Goal: Entertainment & Leisure: Consume media (video, audio)

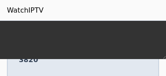
drag, startPoint x: 54, startPoint y: 40, endPoint x: 84, endPoint y: 68, distance: 40.4
click at [83, 67] on div "Popularity 3820 CBS News US 🌎 Region-free news eng" at bounding box center [83, 39] width 137 height 62
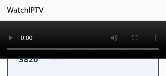
click at [84, 68] on div "Popularity 3820 CBS News US 🌎 Region-free news eng" at bounding box center [83, 39] width 153 height 78
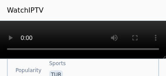
scroll to position [845, 0]
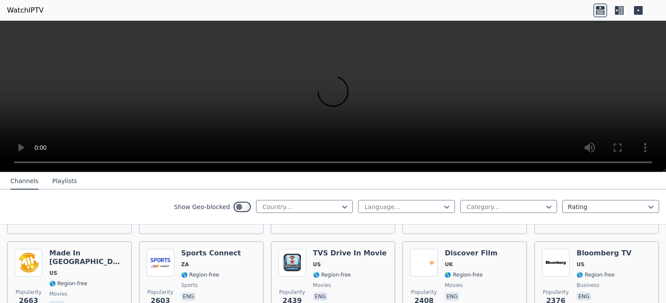
scroll to position [275, 0]
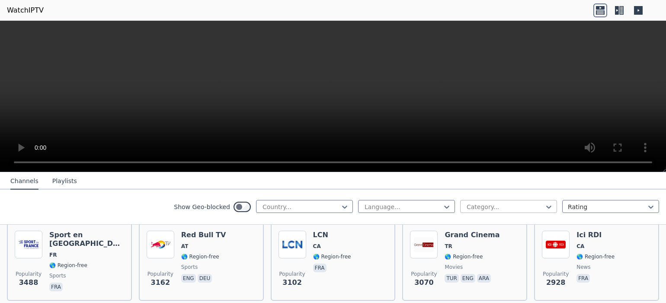
click at [510, 205] on div at bounding box center [505, 206] width 79 height 9
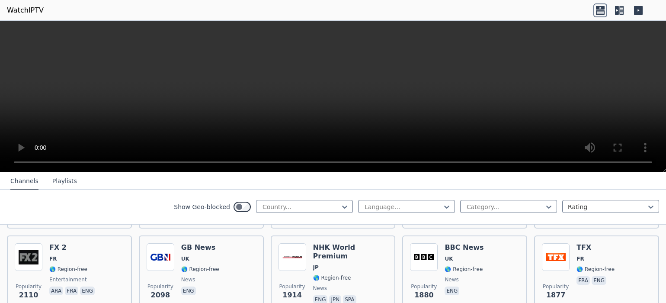
scroll to position [418, 0]
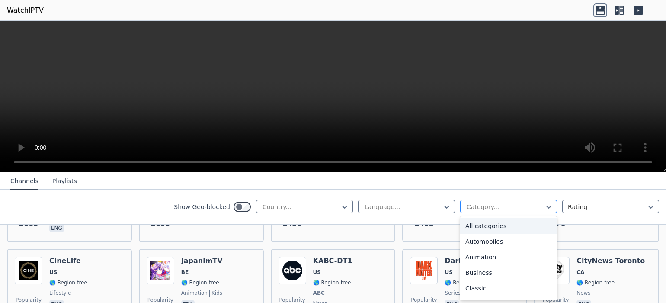
click at [518, 208] on div at bounding box center [505, 206] width 79 height 9
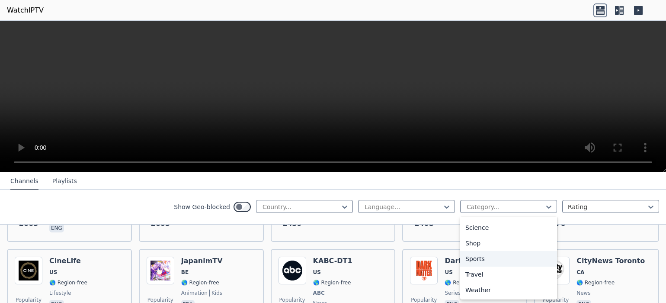
click at [503, 261] on div "Sports" at bounding box center [508, 259] width 97 height 16
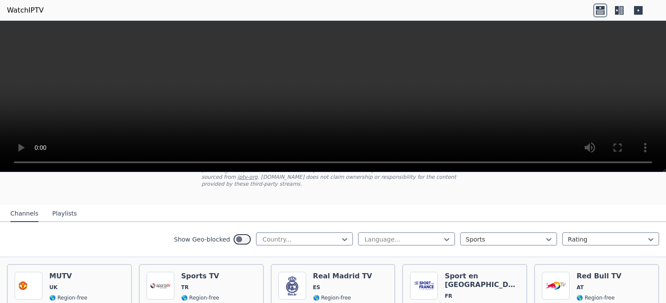
scroll to position [105, 0]
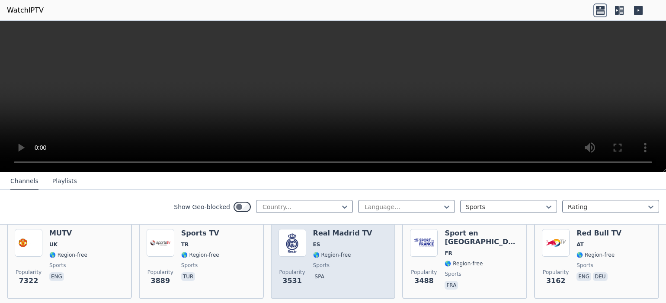
click at [295, 243] on img at bounding box center [292, 243] width 28 height 28
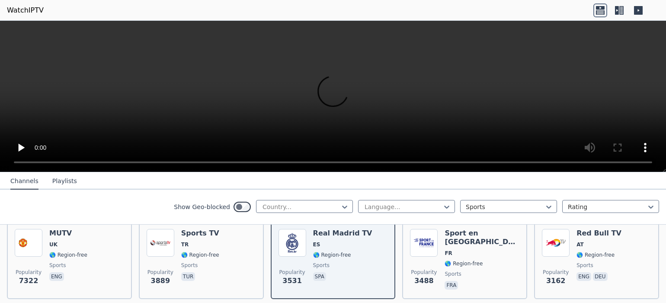
scroll to position [53, 0]
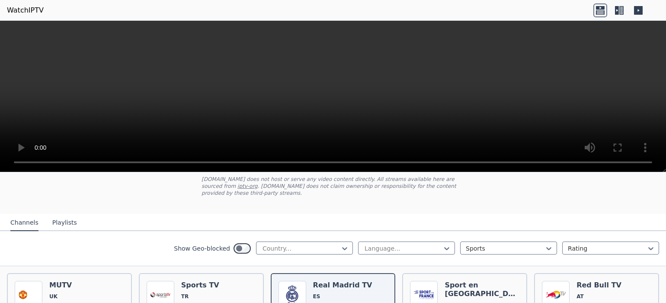
click at [632, 7] on icon at bounding box center [638, 10] width 14 height 14
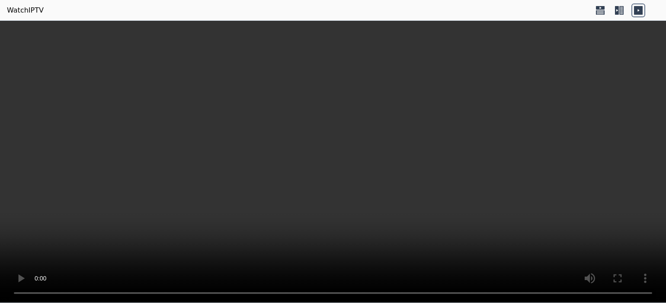
click at [616, 9] on icon at bounding box center [617, 10] width 4 height 9
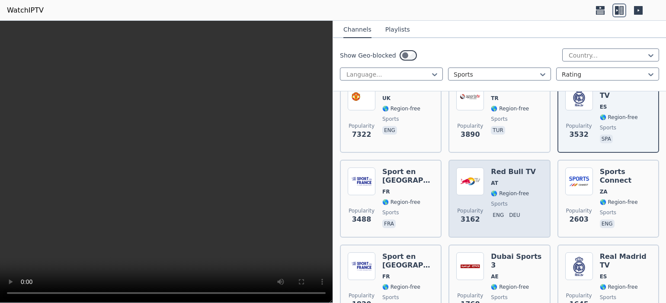
scroll to position [124, 0]
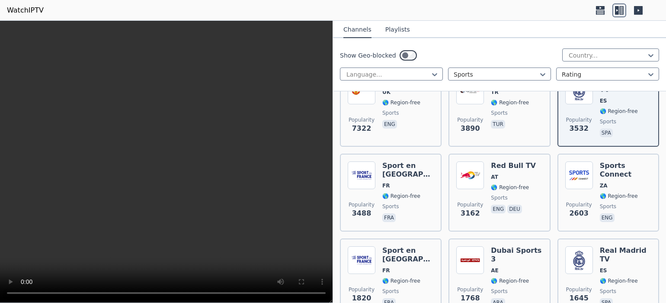
click at [601, 10] on icon at bounding box center [600, 10] width 14 height 14
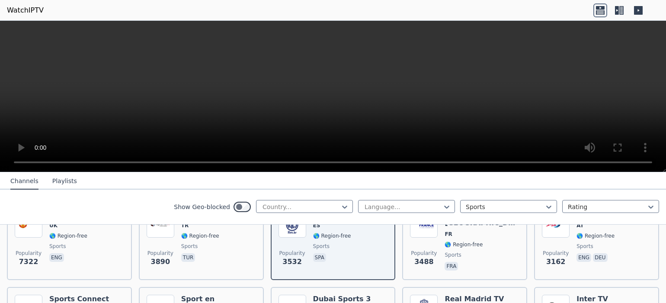
click at [45, 158] on video at bounding box center [333, 96] width 666 height 151
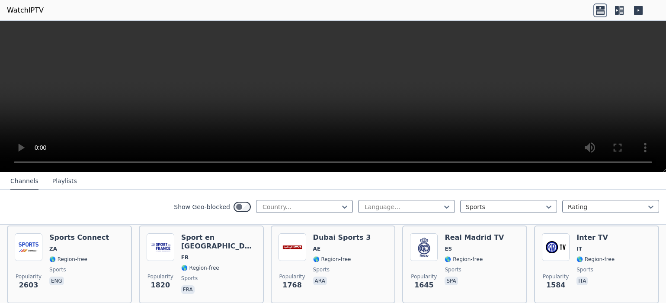
scroll to position [129, 0]
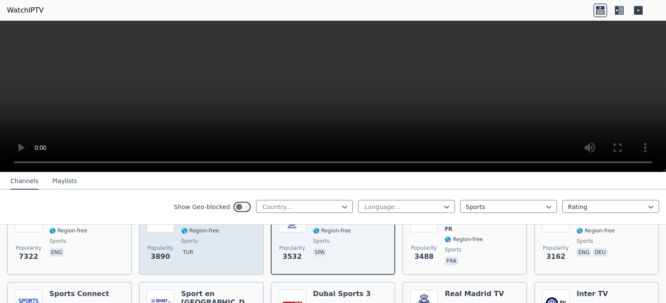
click at [192, 238] on span "sports" at bounding box center [189, 240] width 16 height 7
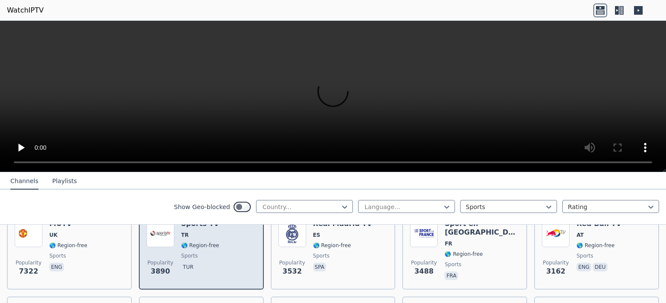
scroll to position [89, 0]
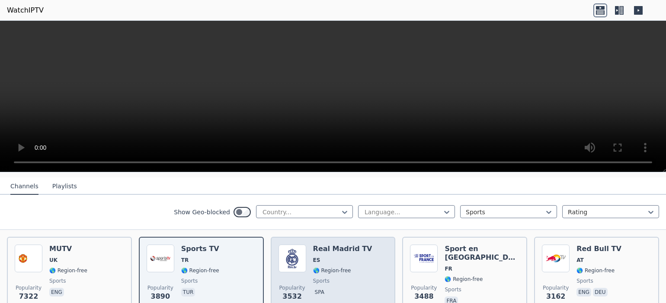
click at [290, 256] on img at bounding box center [292, 258] width 28 height 28
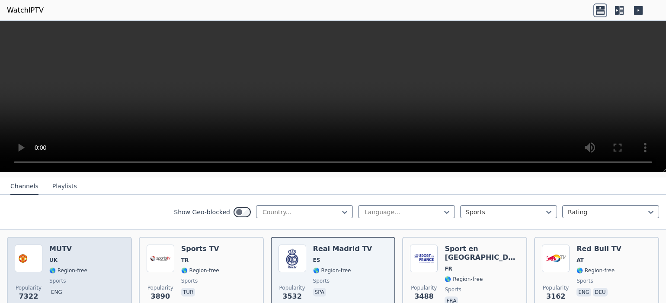
click at [67, 260] on span "UK" at bounding box center [68, 259] width 38 height 7
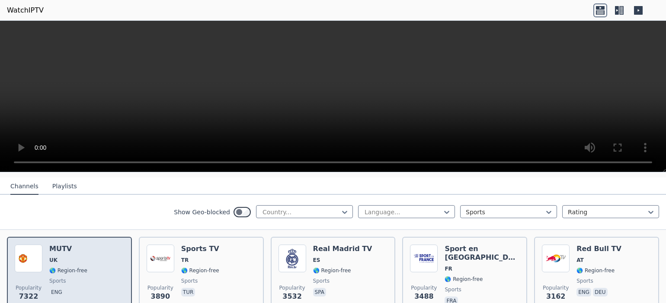
click at [67, 260] on span "UK" at bounding box center [68, 259] width 38 height 7
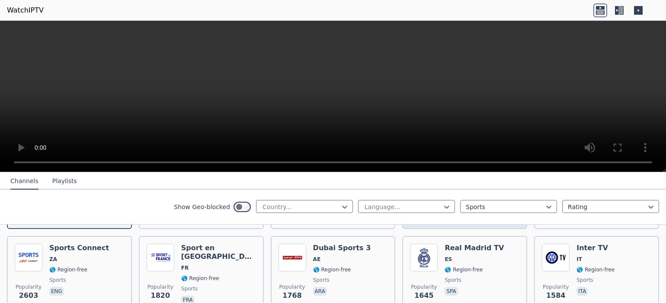
scroll to position [182, 0]
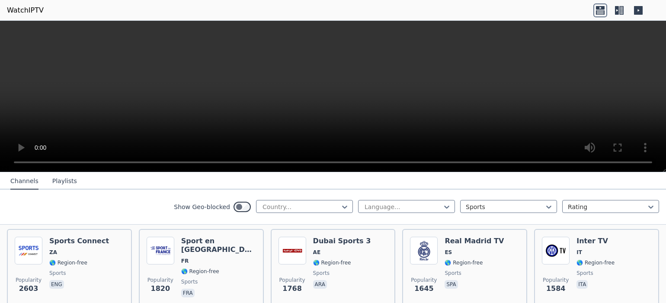
click at [483, 263] on span "🌎 Region-free" at bounding box center [473, 262] width 59 height 7
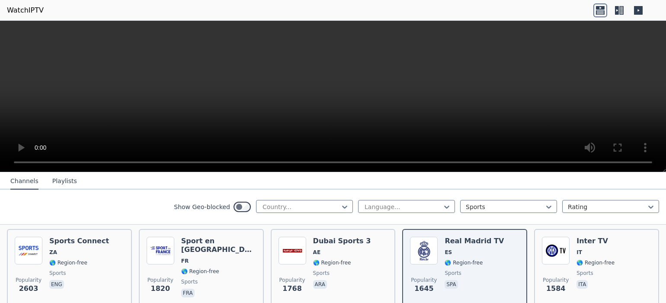
click at [483, 263] on span "🌎 Region-free" at bounding box center [473, 262] width 59 height 7
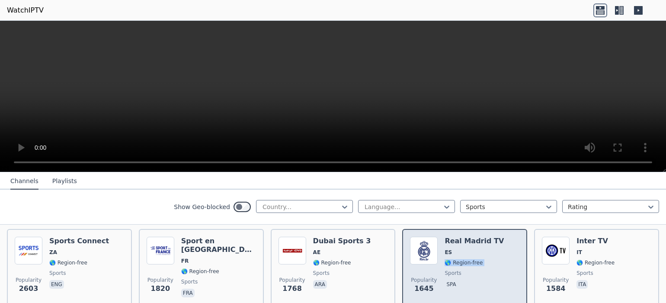
click at [493, 263] on div "Popularity 1645 Real Madrid TV ES 🌎 Region-free sports spa" at bounding box center [464, 267] width 109 height 62
click at [479, 232] on div "Popularity 1645 Real Madrid TV ES 🌎 Region-free sports spa" at bounding box center [464, 268] width 125 height 78
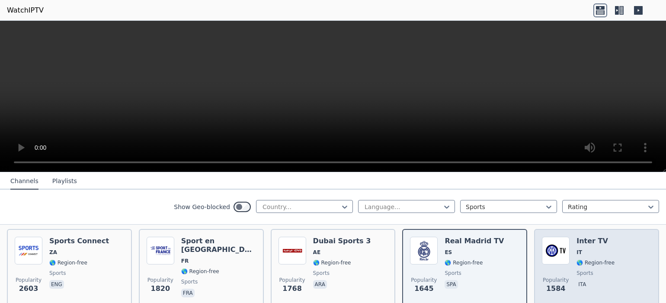
click at [556, 264] on img at bounding box center [556, 250] width 28 height 28
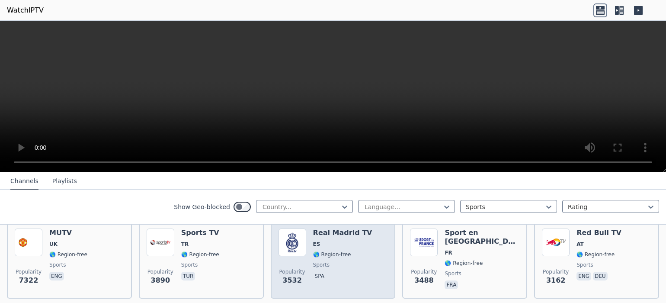
scroll to position [86, 0]
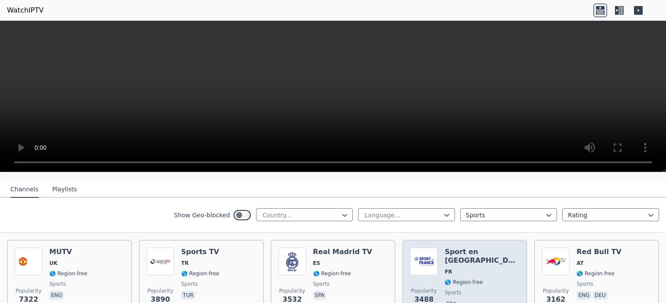
click at [441, 265] on div "Popularity 3488 Sport en France FR 🌎 Region-free sports fra" at bounding box center [464, 278] width 109 height 62
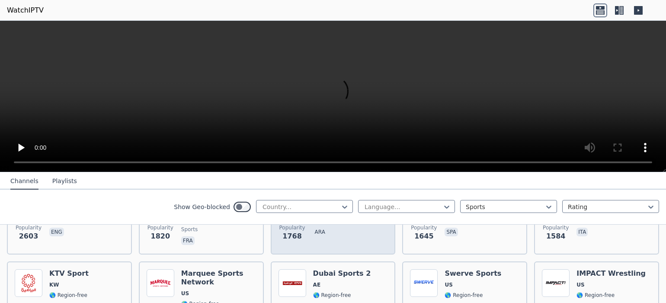
scroll to position [236, 0]
